Goal: Task Accomplishment & Management: Manage account settings

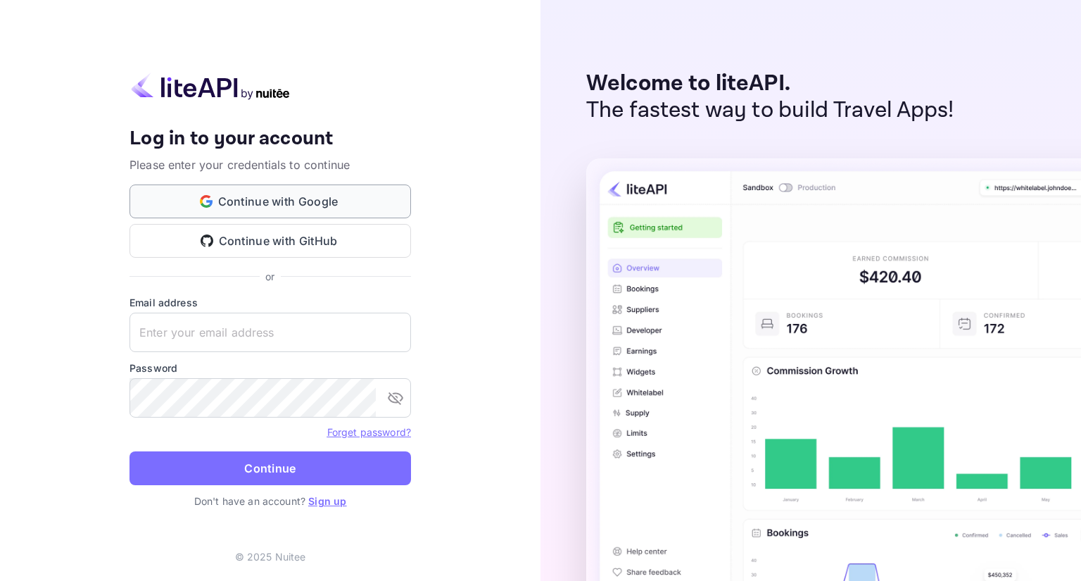
click at [300, 204] on button "Continue with Google" at bounding box center [269, 201] width 281 height 34
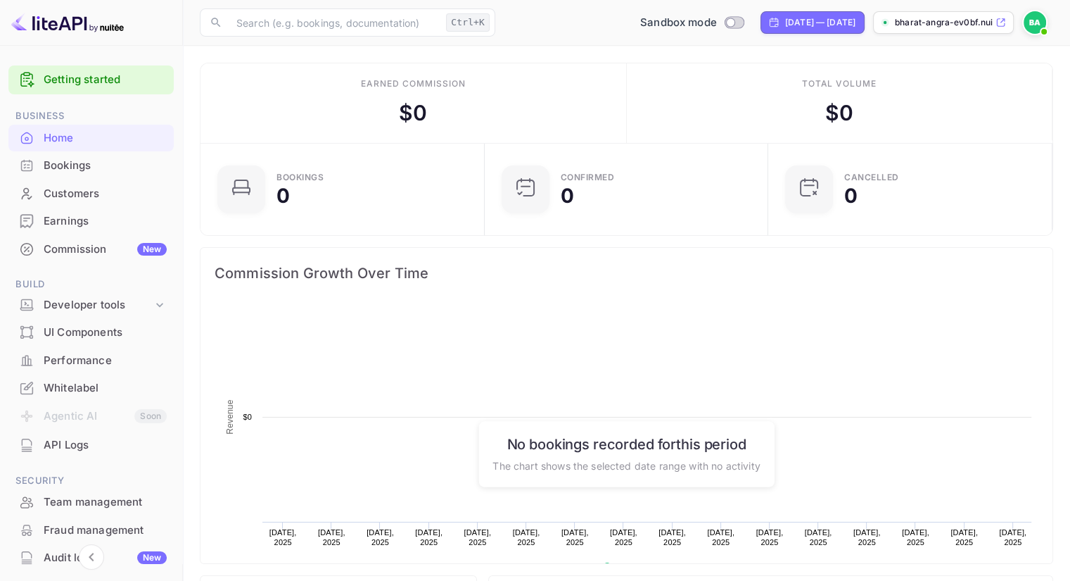
scroll to position [217, 265]
click at [956, 25] on p "bharat-angra-ev0bf.nui..." at bounding box center [944, 22] width 98 height 13
click at [958, 20] on p "bharat-angra-ev0bf.nui..." at bounding box center [944, 22] width 98 height 13
click at [957, 24] on p "bharat-angra-ev0bf.nui..." at bounding box center [944, 22] width 98 height 13
drag, startPoint x: 989, startPoint y: 23, endPoint x: 1052, endPoint y: 189, distance: 176.8
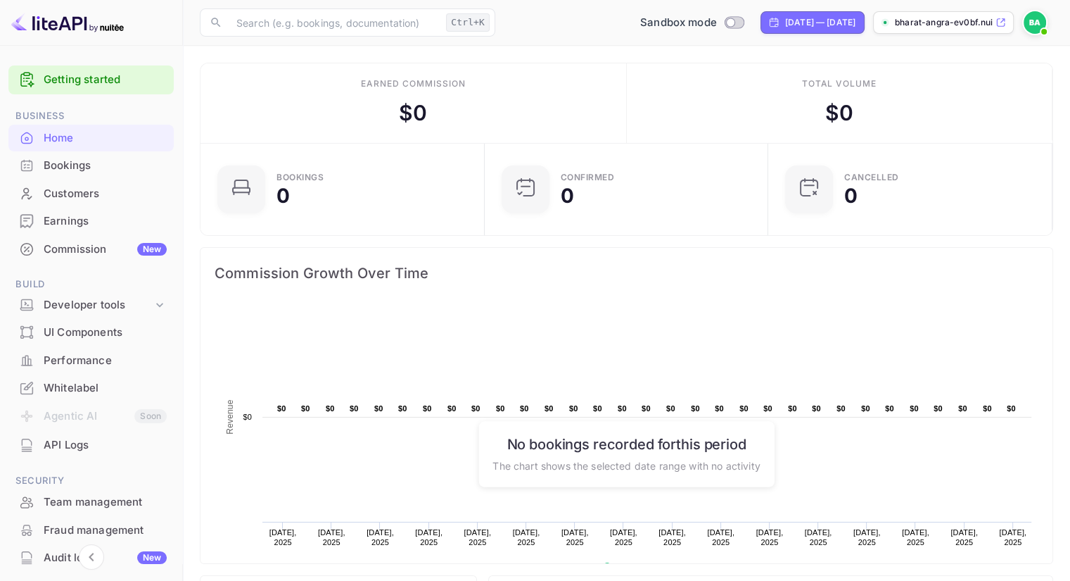
click at [1052, 189] on div "CANCELLED 0" at bounding box center [910, 189] width 284 height 91
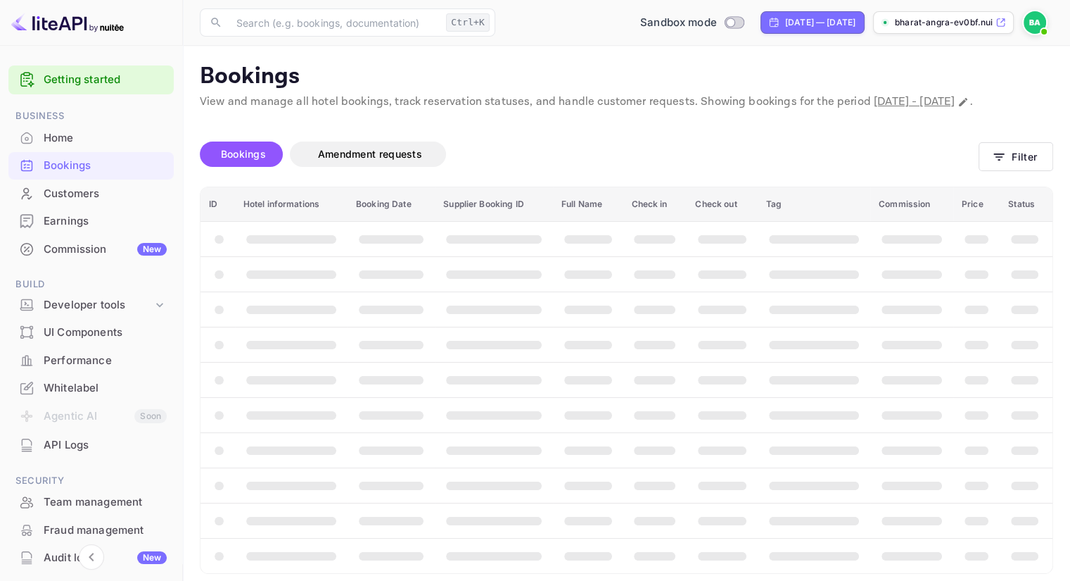
click at [944, 20] on p "bharat-angra-ev0bf.nui..." at bounding box center [944, 22] width 98 height 13
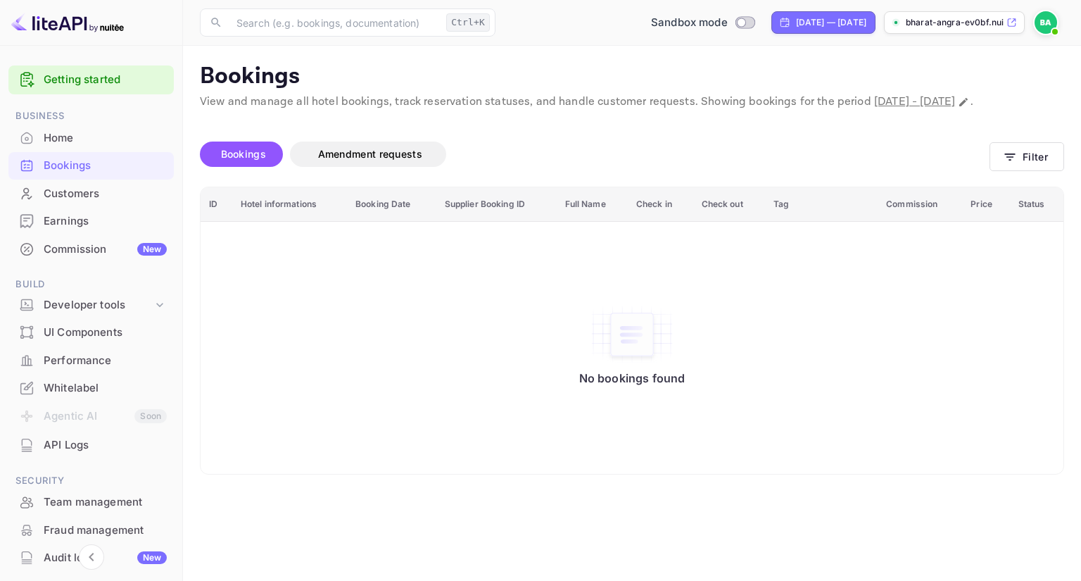
click at [65, 381] on div "Whitelabel" at bounding box center [105, 388] width 123 height 16
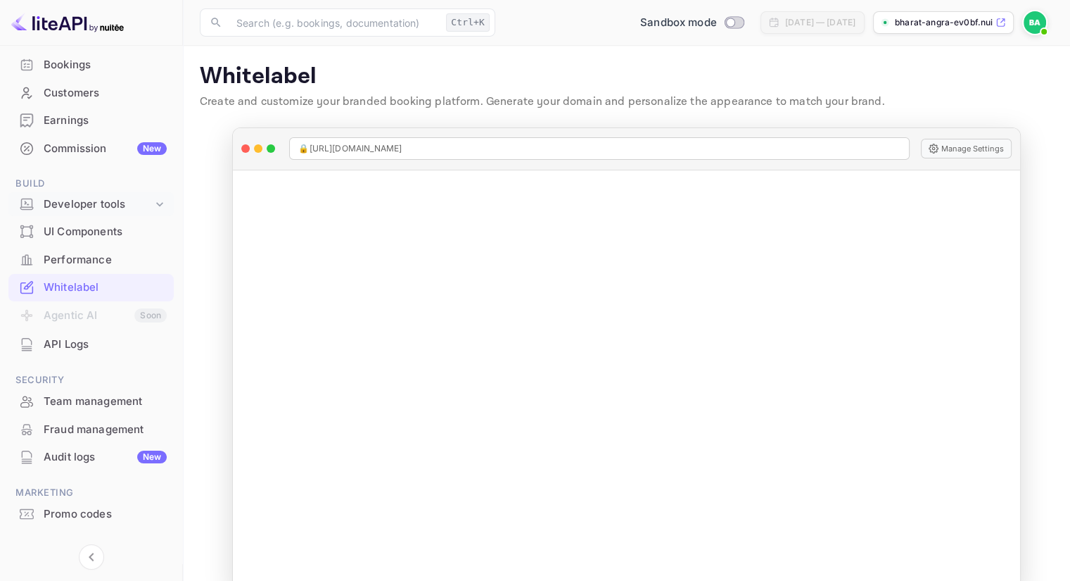
scroll to position [93, 0]
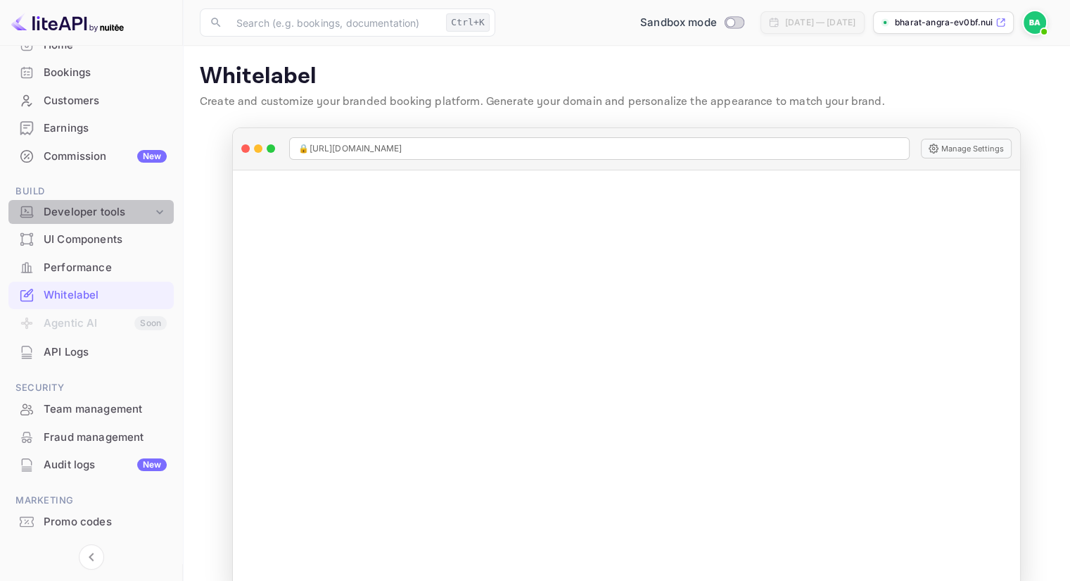
click at [100, 213] on div "Developer tools" at bounding box center [98, 212] width 109 height 16
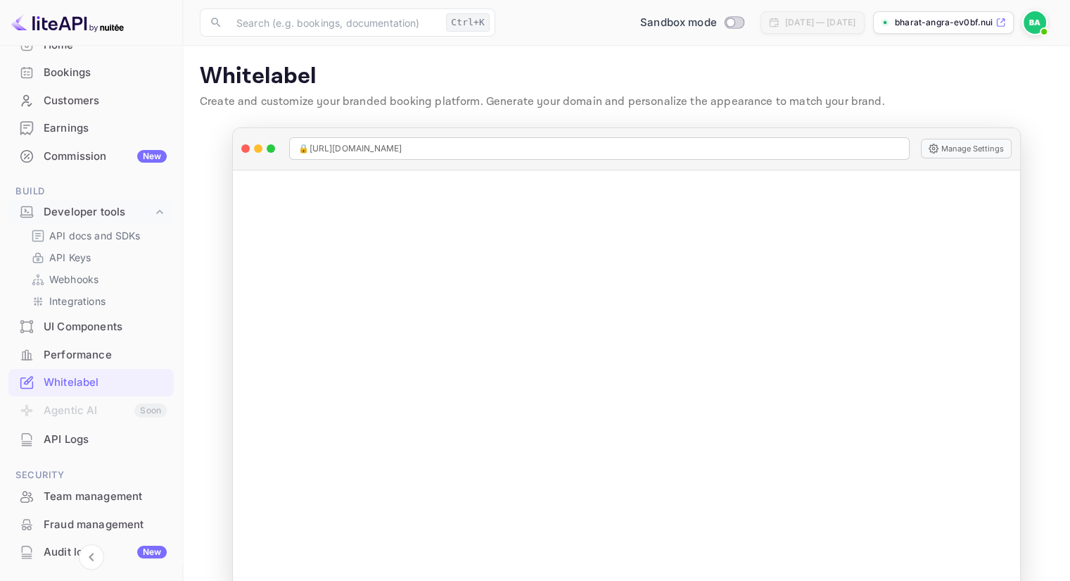
click at [92, 324] on div "UI Components" at bounding box center [105, 327] width 123 height 16
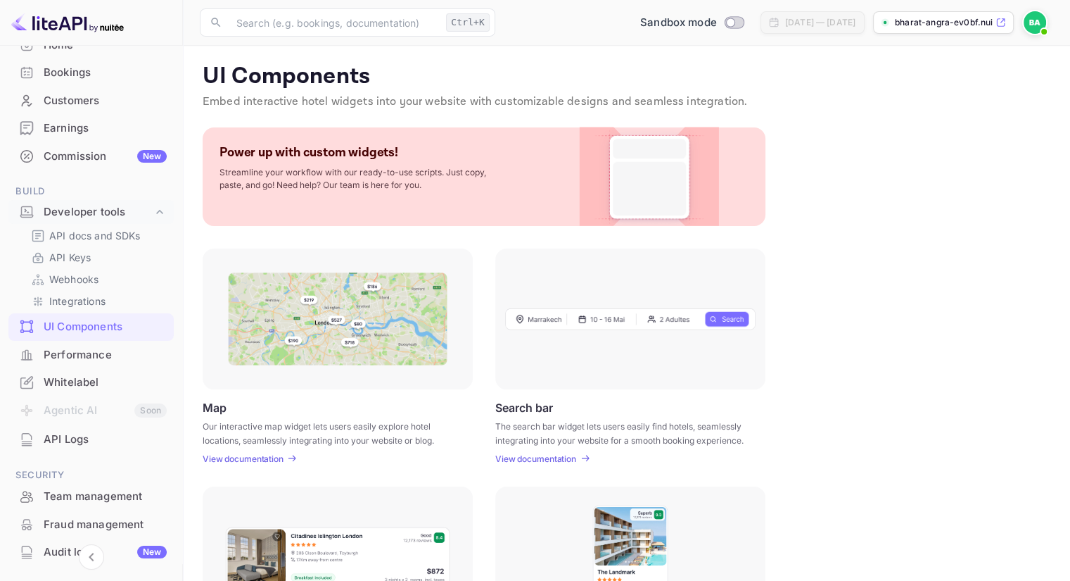
click at [250, 455] on p "View documentation" at bounding box center [243, 458] width 81 height 11
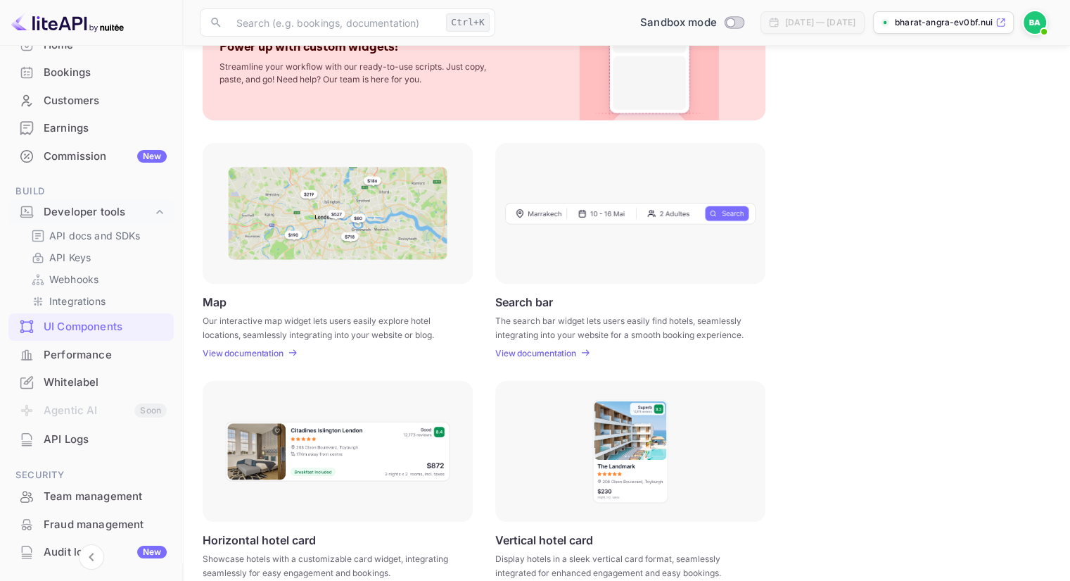
scroll to position [108, 0]
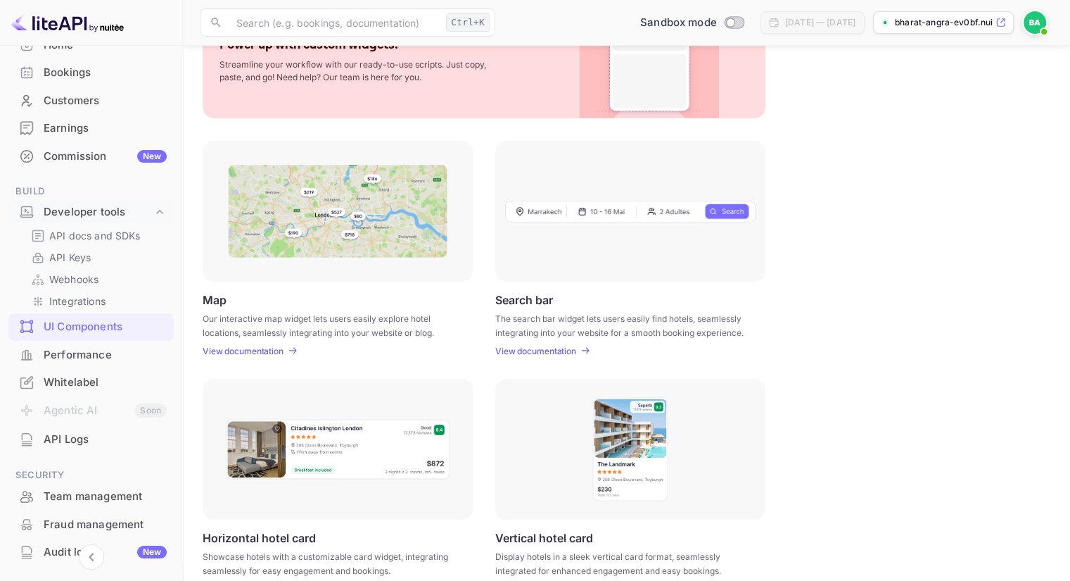
click at [91, 384] on div "Whitelabel" at bounding box center [105, 382] width 123 height 16
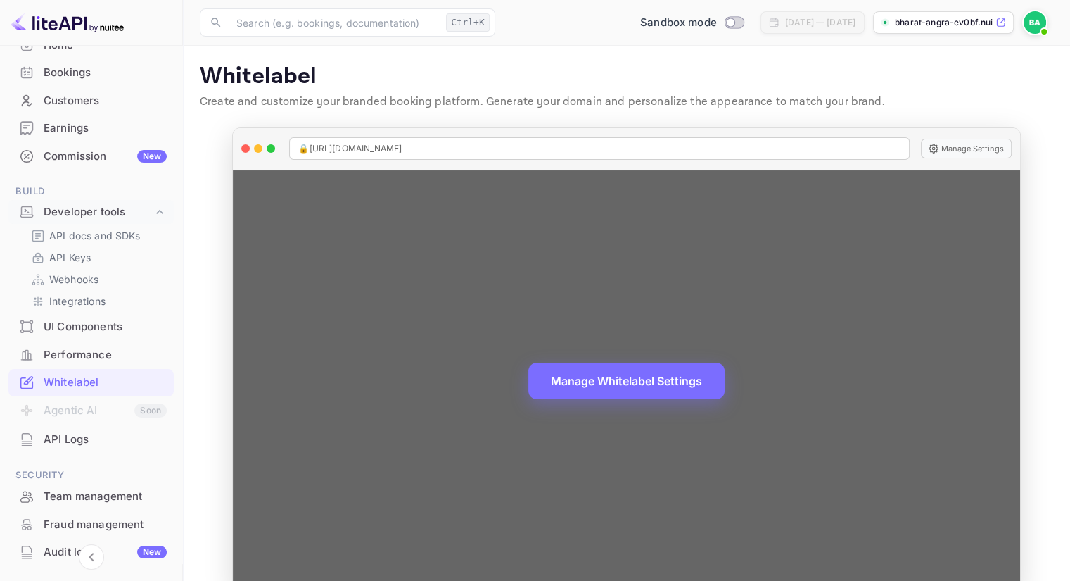
scroll to position [27, 0]
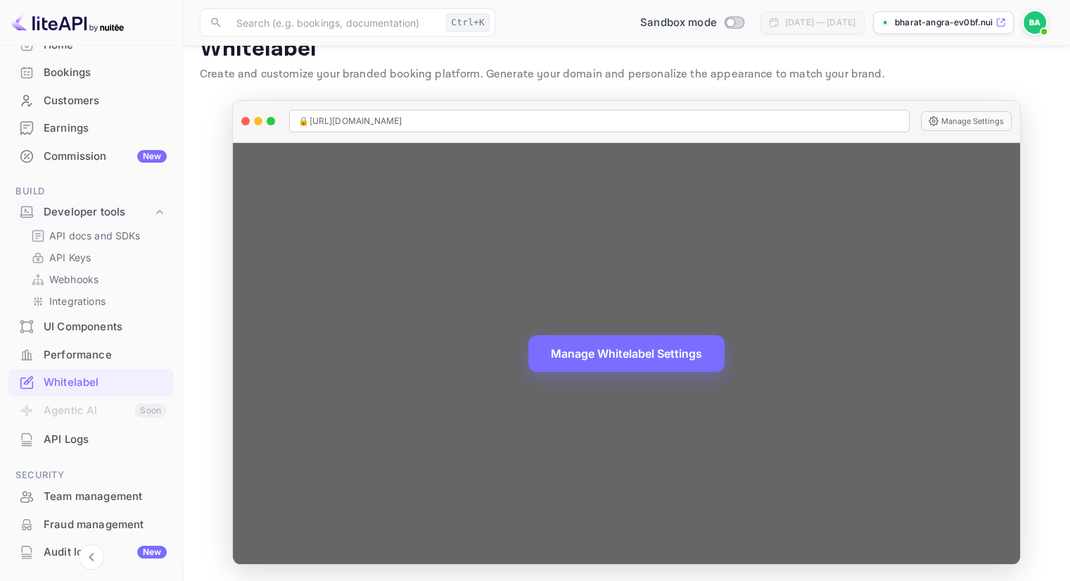
click at [581, 355] on button "Manage Whitelabel Settings" at bounding box center [626, 353] width 196 height 37
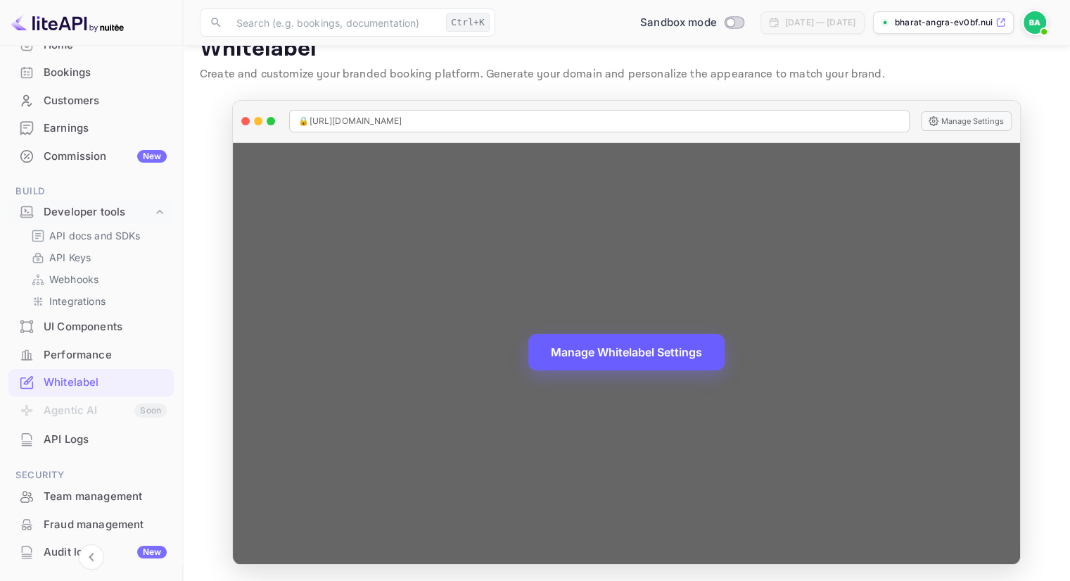
drag, startPoint x: 478, startPoint y: 120, endPoint x: 341, endPoint y: 110, distance: 138.3
click at [341, 110] on div "🔒 [URL][DOMAIN_NAME]" at bounding box center [599, 121] width 620 height 23
copy span "[DOMAIN_NAME]"
